Goal: Transaction & Acquisition: Download file/media

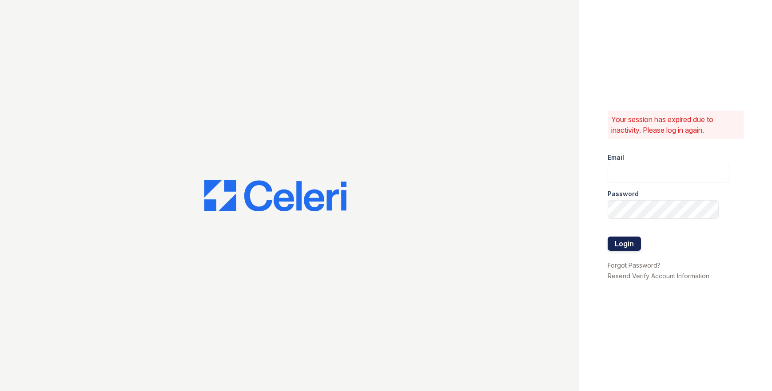
type input "scohen@trinity-pm.com"
click at [618, 246] on button "Login" at bounding box center [623, 244] width 33 height 14
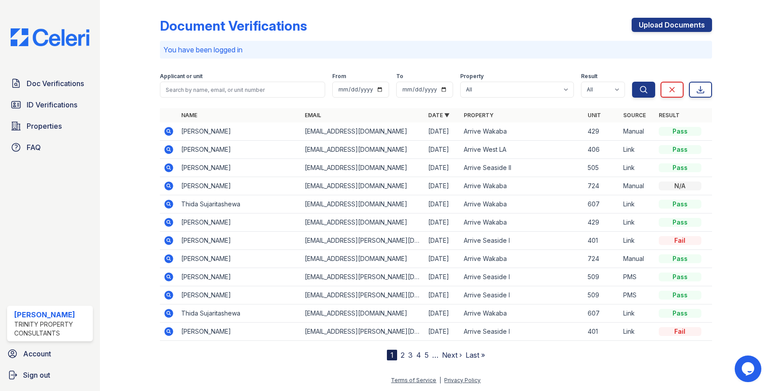
click at [168, 132] on icon at bounding box center [168, 131] width 11 height 11
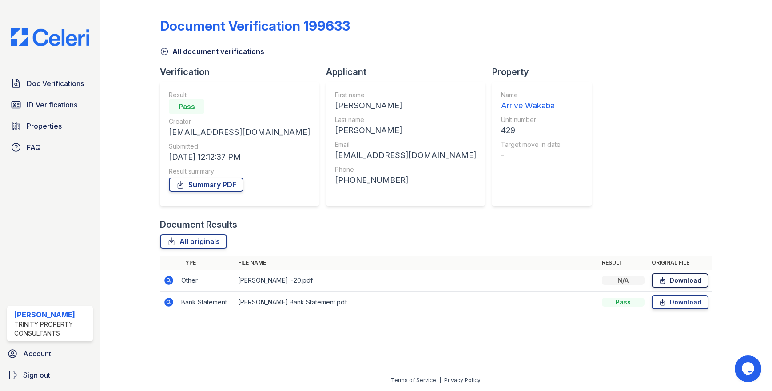
click at [668, 279] on link "Download" at bounding box center [679, 280] width 57 height 14
click at [677, 302] on link "Download" at bounding box center [679, 302] width 57 height 14
click at [165, 56] on link "All document verifications" at bounding box center [212, 51] width 104 height 11
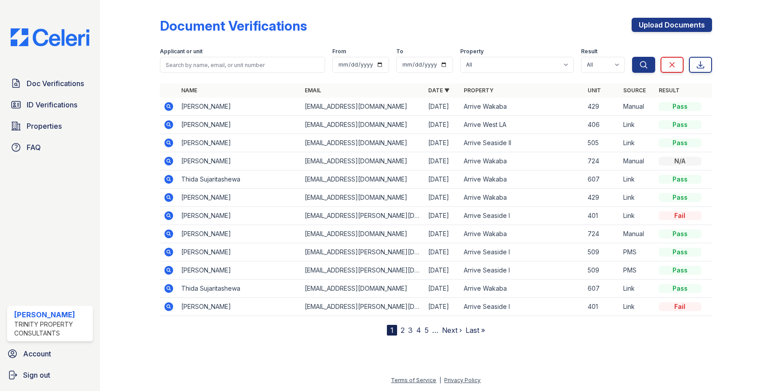
click at [166, 198] on icon at bounding box center [169, 197] width 9 height 9
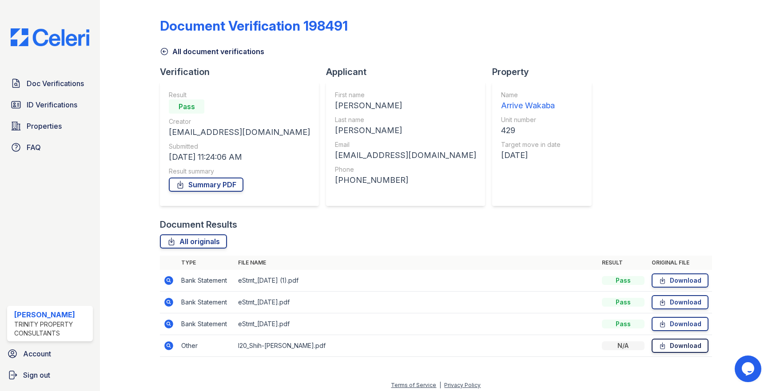
click at [662, 349] on link "Download" at bounding box center [679, 346] width 57 height 14
click at [164, 51] on icon at bounding box center [164, 51] width 9 height 9
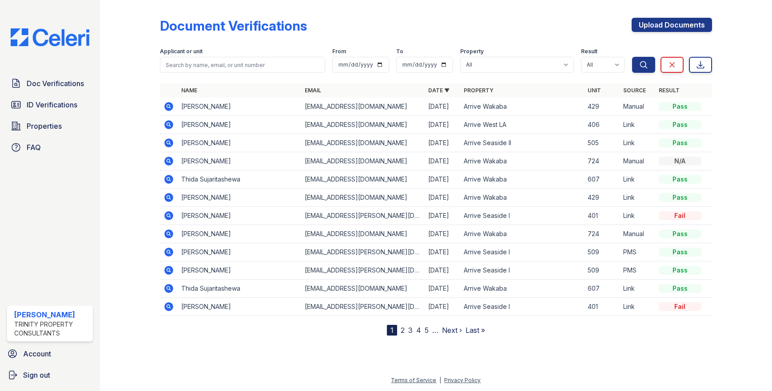
click at [169, 105] on icon at bounding box center [168, 106] width 11 height 11
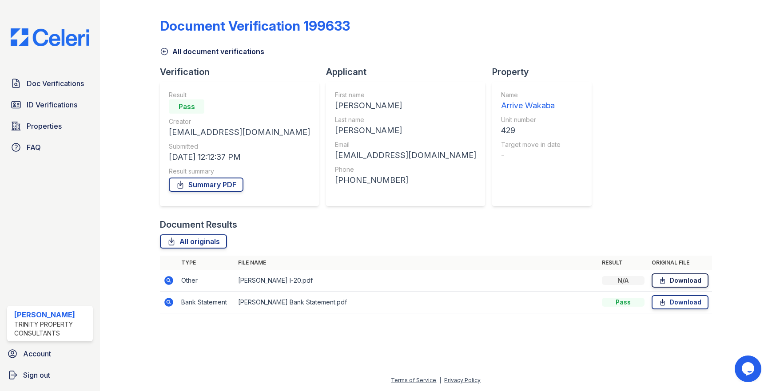
click at [678, 279] on link "Download" at bounding box center [679, 280] width 57 height 14
click at [611, 192] on div "Document Verification 199633 All document verifications Verification Result Pas…" at bounding box center [435, 163] width 551 height 319
click at [55, 85] on span "Doc Verifications" at bounding box center [55, 83] width 57 height 11
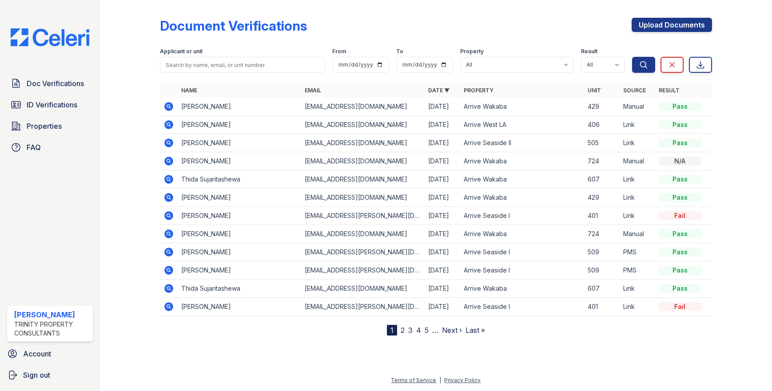
click at [170, 197] on icon at bounding box center [168, 197] width 11 height 11
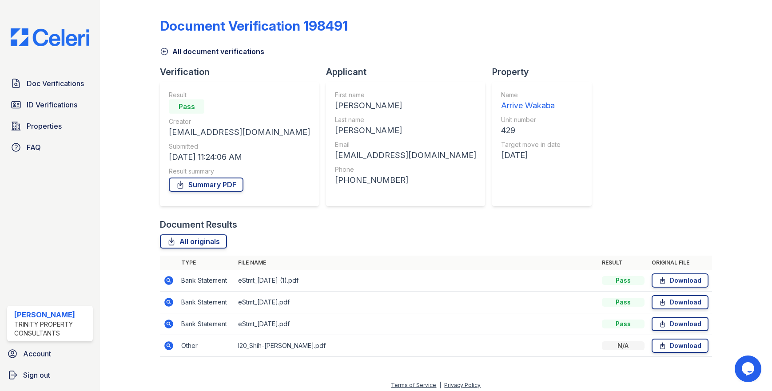
click at [481, 233] on div "Document Results All originals Type File name Result Original file Bank Stateme…" at bounding box center [435, 291] width 551 height 147
